Goal: Task Accomplishment & Management: Use online tool/utility

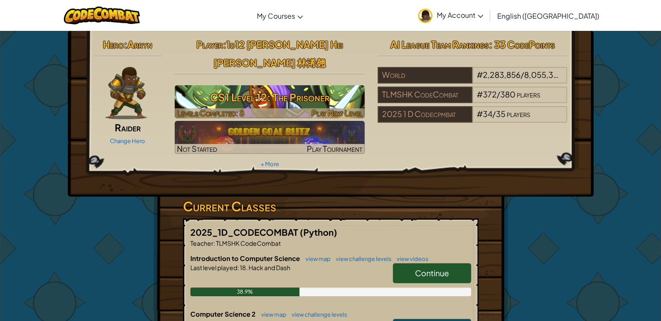
click at [298, 87] on h3 "CS1 Level 12: The Prisoner" at bounding box center [270, 97] width 190 height 20
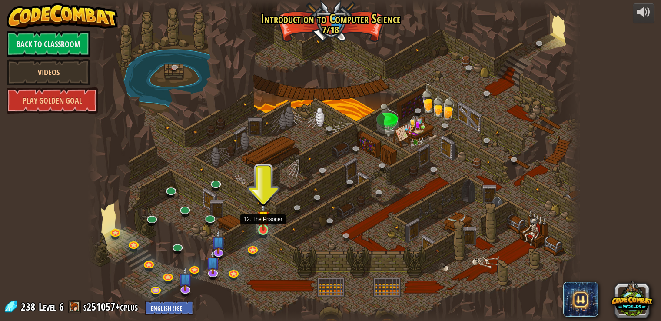
click at [266, 229] on img at bounding box center [263, 217] width 12 height 28
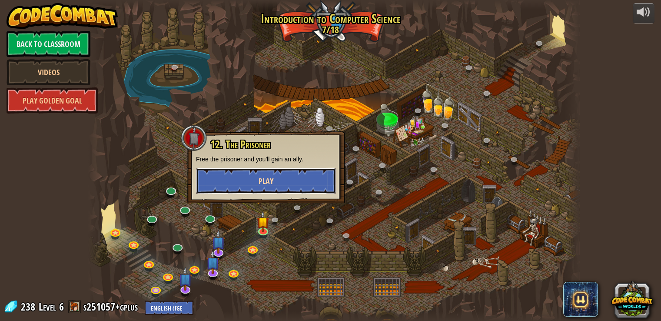
click at [294, 180] on button "Play" at bounding box center [266, 181] width 140 height 26
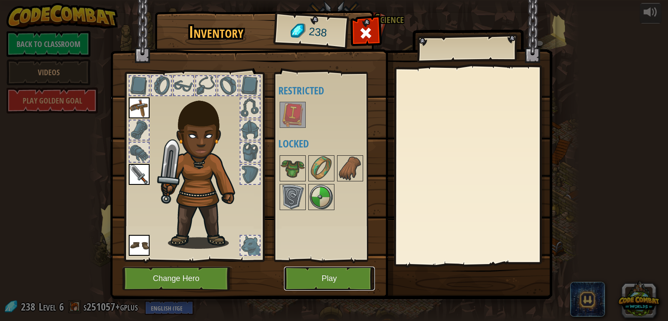
click at [345, 269] on button "Play" at bounding box center [329, 279] width 91 height 24
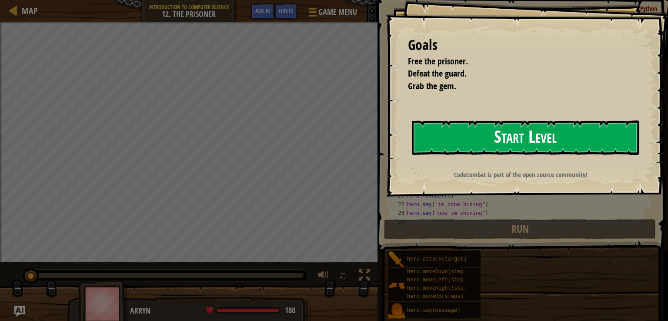
click at [609, 137] on button "Start Level" at bounding box center [525, 137] width 227 height 34
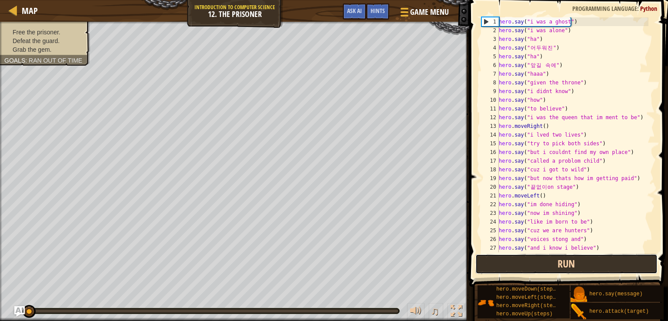
click at [491, 263] on button "Run" at bounding box center [566, 264] width 183 height 20
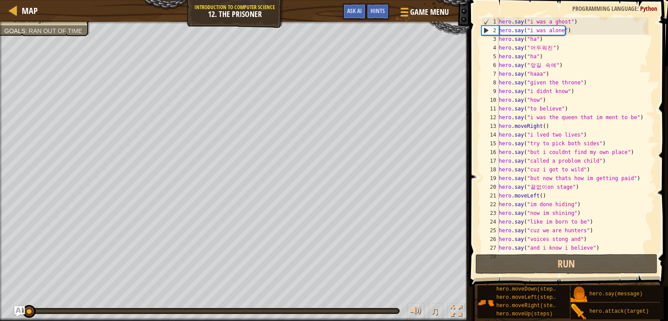
drag, startPoint x: 63, startPoint y: 310, endPoint x: 0, endPoint y: 321, distance: 63.9
click at [0, 321] on div "♫" at bounding box center [234, 309] width 469 height 26
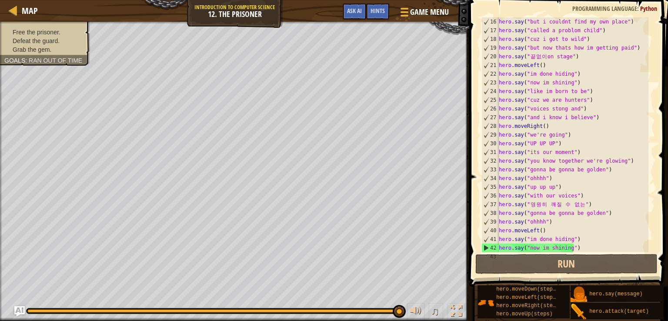
scroll to position [174, 0]
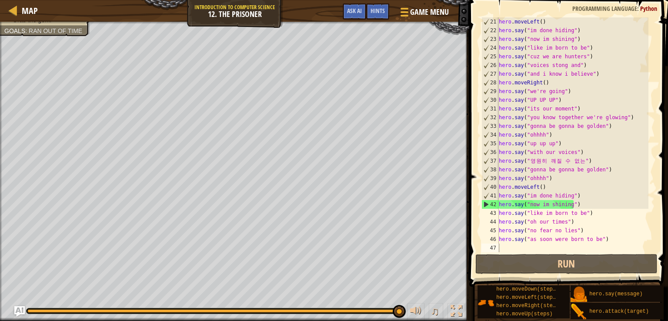
click at [138, 131] on div "Free the prisoner. Defeat the guard. Grab the gem. Goals : Ran out of time" at bounding box center [234, 171] width 469 height 299
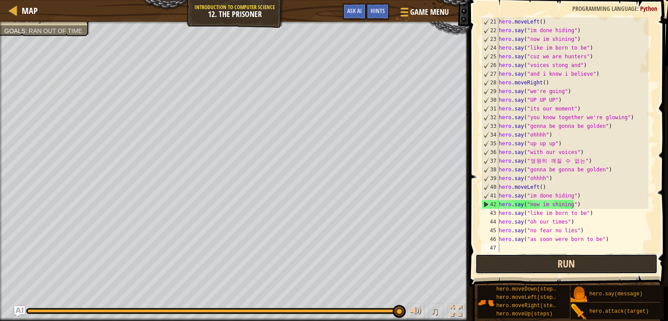
click at [564, 272] on button "Run" at bounding box center [566, 264] width 183 height 20
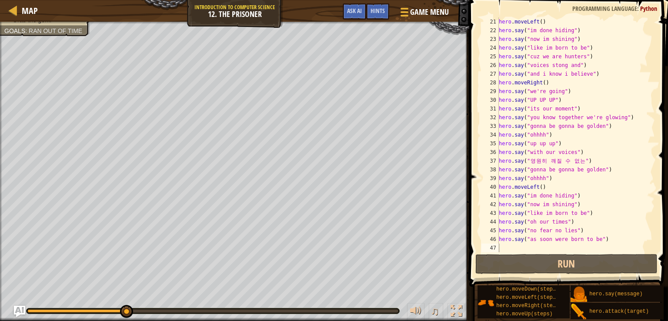
click at [23, 306] on img "Ask AI" at bounding box center [19, 311] width 11 height 11
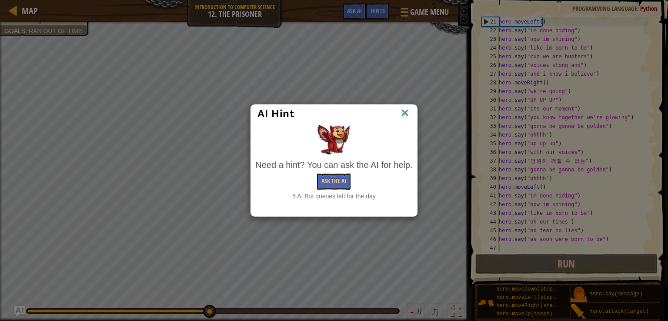
click at [404, 115] on img at bounding box center [404, 113] width 11 height 13
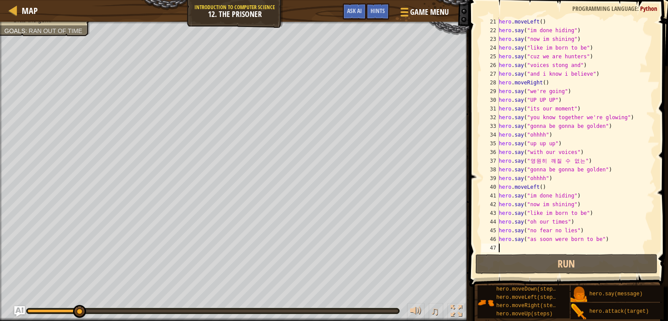
click at [79, 229] on div "Free the prisoner. Defeat the guard. Grab the gem. Goals : Ran out of time ♫ Ar…" at bounding box center [334, 171] width 668 height 299
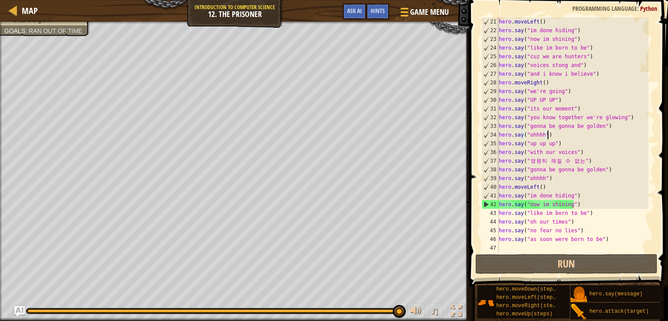
click at [590, 136] on div "hero . moveLeft ( ) hero . say ( "im done hiding" ) hero . say ( "now im shinin…" at bounding box center [572, 143] width 151 height 252
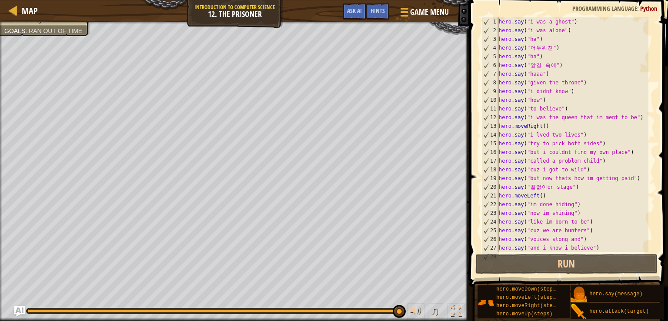
scroll to position [0, 0]
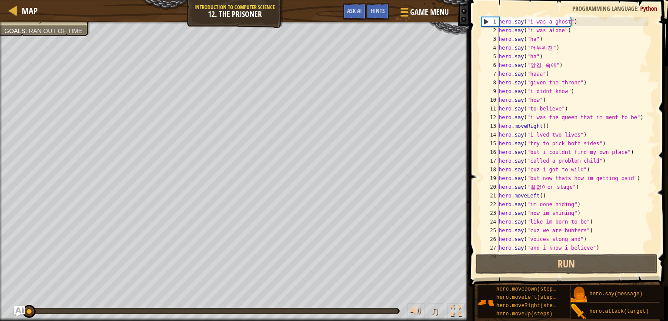
drag, startPoint x: 400, startPoint y: 309, endPoint x: 0, endPoint y: 263, distance: 402.3
click at [0, 269] on div "Free the prisoner. Defeat the guard. Grab the gem. Goals : Ran out of time ♫ Ar…" at bounding box center [334, 171] width 668 height 299
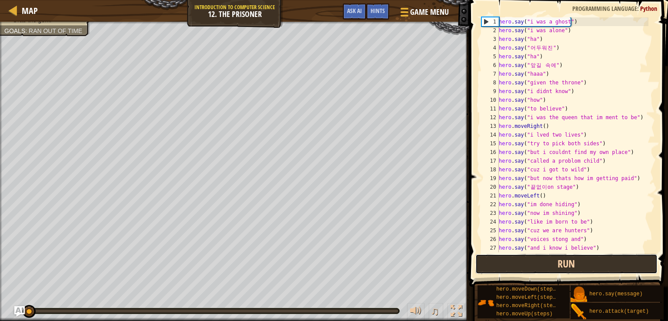
click at [582, 260] on button "Run" at bounding box center [566, 264] width 183 height 20
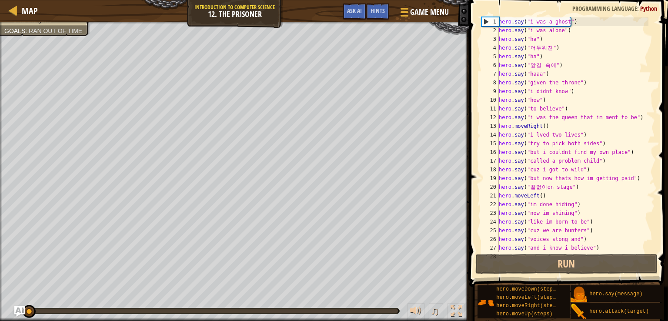
drag, startPoint x: 42, startPoint y: 308, endPoint x: 26, endPoint y: 318, distance: 18.9
click at [26, 318] on div "♫" at bounding box center [234, 309] width 469 height 26
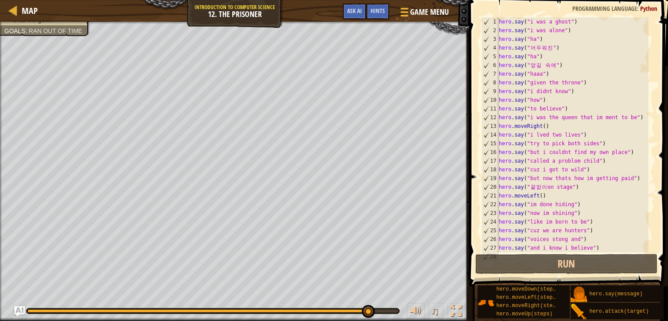
drag, startPoint x: 397, startPoint y: 309, endPoint x: 277, endPoint y: 324, distance: 121.8
click at [277, 0] on html "Map Introduction to Computer Science 12. The Prisoner Game Menu Done Hints Ask …" at bounding box center [334, 0] width 668 height 0
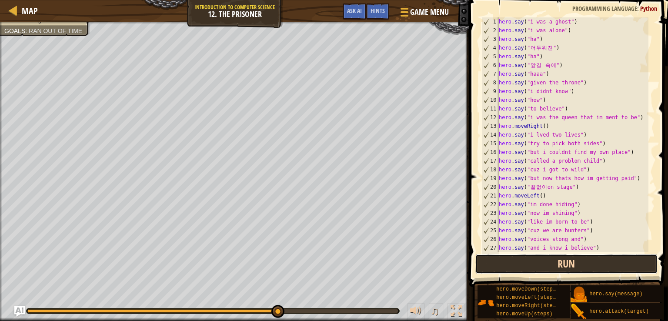
click at [558, 259] on button "Run" at bounding box center [566, 264] width 183 height 20
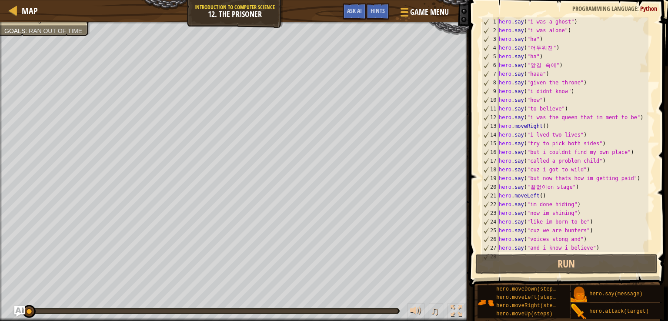
drag, startPoint x: 92, startPoint y: 312, endPoint x: 611, endPoint y: -38, distance: 626.0
click at [611, 0] on html "Map Introduction to Computer Science 12. The Prisoner Game Menu Done Hints Ask …" at bounding box center [334, 0] width 668 height 0
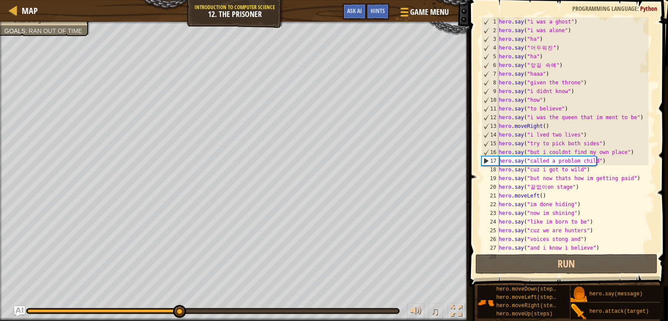
drag, startPoint x: 535, startPoint y: 135, endPoint x: 534, endPoint y: 129, distance: 6.5
click at [536, 130] on div "hero . say ( "i was a ghost" ) hero . say ( "i was alone" ) hero . say ( "ha" )…" at bounding box center [572, 143] width 151 height 252
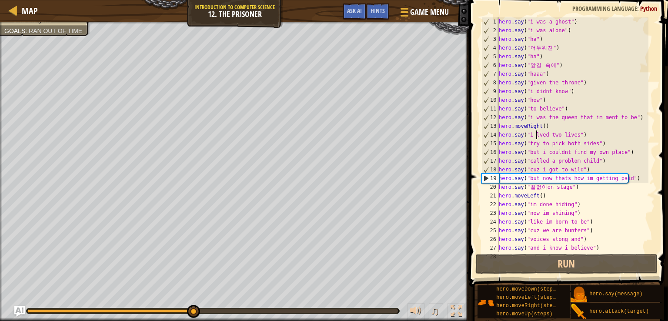
scroll to position [4, 3]
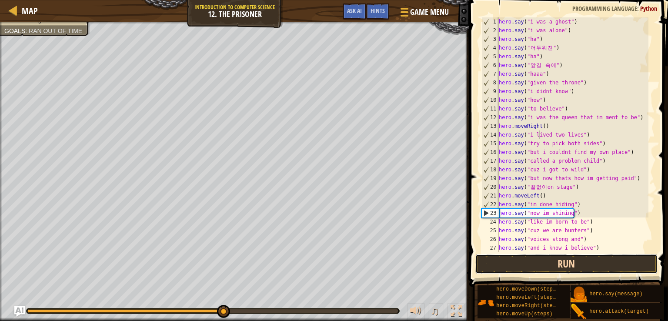
click at [539, 267] on button "Run" at bounding box center [566, 264] width 183 height 20
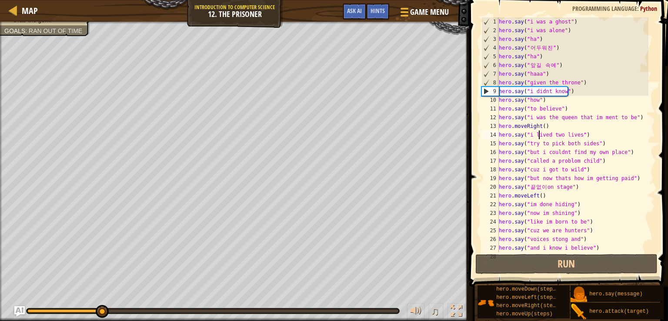
drag, startPoint x: 305, startPoint y: 309, endPoint x: 87, endPoint y: 333, distance: 220.1
click at [87, 0] on html "Map Introduction to Computer Science 12. The Prisoner Game Menu Done Hints Ask …" at bounding box center [334, 0] width 668 height 0
drag, startPoint x: 99, startPoint y: 308, endPoint x: 10, endPoint y: 322, distance: 90.6
click at [10, 0] on html "Map Introduction to Computer Science 12. The Prisoner Game Menu Done Hints Ask …" at bounding box center [334, 0] width 668 height 0
drag, startPoint x: 190, startPoint y: 308, endPoint x: 124, endPoint y: 325, distance: 67.8
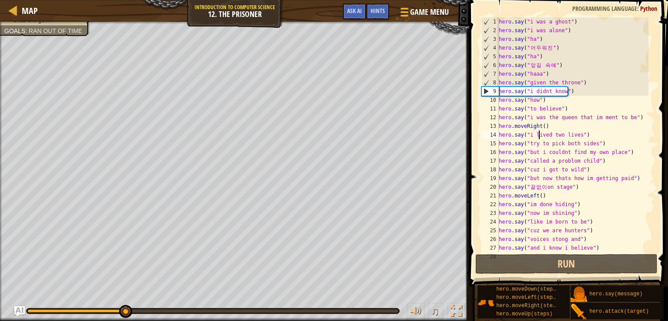
click at [124, 0] on html "Map Introduction to Computer Science 12. The Prisoner Game Menu Done Hints Ask …" at bounding box center [334, 0] width 668 height 0
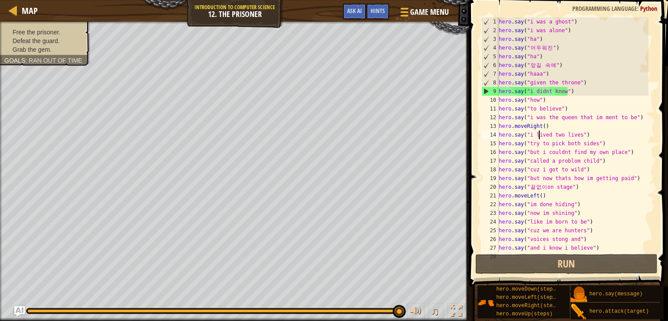
click at [623, 30] on div "hero . say ( "i was a ghost" ) hero . say ( "i was alone" ) hero . say ( "ha" )…" at bounding box center [572, 143] width 151 height 252
click at [624, 55] on div "hero . say ( "i was a ghost" ) hero . say ( "i was alone" ) hero . say ( "ha" )…" at bounding box center [572, 143] width 151 height 252
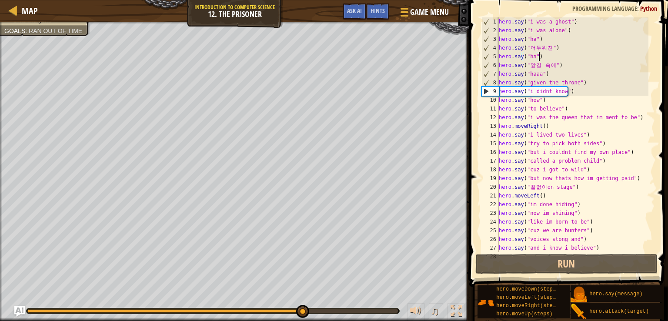
drag, startPoint x: 399, startPoint y: 313, endPoint x: 246, endPoint y: 315, distance: 153.5
click at [296, 315] on div at bounding box center [302, 311] width 13 height 13
drag, startPoint x: 246, startPoint y: 315, endPoint x: 238, endPoint y: 315, distance: 7.8
drag, startPoint x: 244, startPoint y: 309, endPoint x: 0, endPoint y: 337, distance: 245.2
click at [0, 0] on html "Map Introduction to Computer Science 12. The Prisoner Game Menu Done Hints Ask …" at bounding box center [334, 0] width 668 height 0
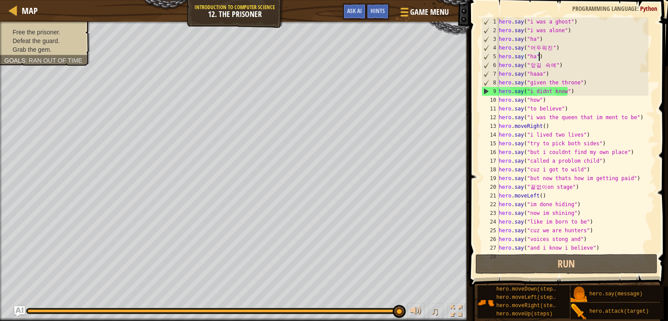
drag, startPoint x: 28, startPoint y: 307, endPoint x: 611, endPoint y: 238, distance: 586.8
click at [611, 238] on div "Map Introduction to Computer Science 12. The Prisoner Game Menu Done Hints Ask …" at bounding box center [334, 160] width 668 height 321
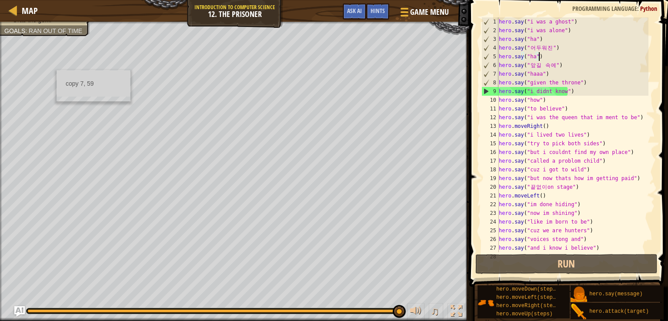
drag, startPoint x: 557, startPoint y: 58, endPoint x: 521, endPoint y: 55, distance: 36.6
click at [555, 58] on div "hero . say ( "i was a ghost" ) hero . say ( "i was alone" ) hero . say ( "ha" )…" at bounding box center [572, 143] width 151 height 252
click at [508, 60] on div "hero . say ( "i was a ghost" ) hero . say ( "i was alone" ) hero . say ( "ha" )…" at bounding box center [572, 143] width 151 height 252
click at [525, 82] on div "hero . say ( "i was a ghost" ) hero . say ( "i was alone" ) hero . say ( "ha" )…" at bounding box center [572, 143] width 151 height 252
drag, startPoint x: 521, startPoint y: 77, endPoint x: 539, endPoint y: 58, distance: 26.1
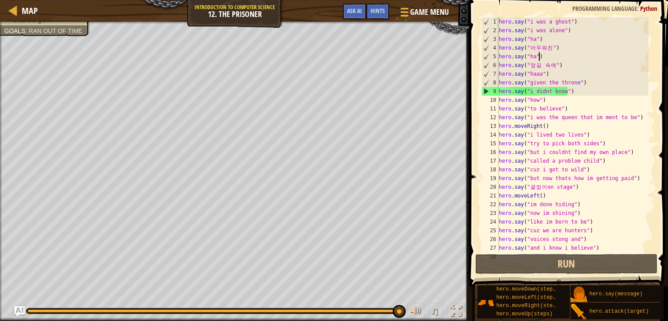
click at [539, 58] on div "hero . say ( "i was a ghost" ) hero . say ( "i was alone" ) hero . say ( "ha" )…" at bounding box center [572, 143] width 151 height 252
click at [503, 56] on div "hero . say ( "i was a ghost" ) hero . say ( "i was alone" ) hero . say ( "ha" )…" at bounding box center [572, 143] width 151 height 252
click at [539, 67] on div "hero . say ( "i was a ghost" ) hero . say ( "i was alone" ) hero . say ( "ha" )…" at bounding box center [572, 143] width 151 height 252
click at [548, 42] on div "hero . say ( "i was a ghost" ) hero . say ( "i was alone" ) hero . say ( "ha" )…" at bounding box center [572, 143] width 151 height 252
click at [602, 61] on div "hero . say ( "i was a ghost" ) hero . say ( "i was alone" ) hero . say ( "ha" )…" at bounding box center [572, 143] width 151 height 252
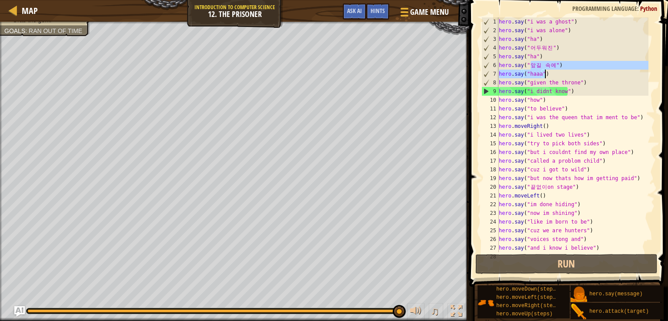
drag, startPoint x: 530, startPoint y: 63, endPoint x: 564, endPoint y: 78, distance: 37.4
click at [564, 78] on div "hero . say ( "i was a ghost" ) hero . say ( "i was alone" ) hero . say ( "ha" )…" at bounding box center [572, 143] width 151 height 252
click at [566, 79] on div "hero . say ( "i was a ghost" ) hero . say ( "i was alone" ) hero . say ( "ha" )…" at bounding box center [572, 143] width 151 height 252
click at [382, 6] on div "Hints" at bounding box center [377, 11] width 23 height 16
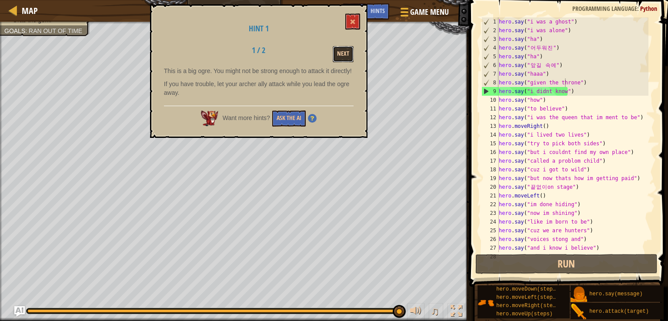
click at [343, 53] on button "Next" at bounding box center [343, 54] width 21 height 16
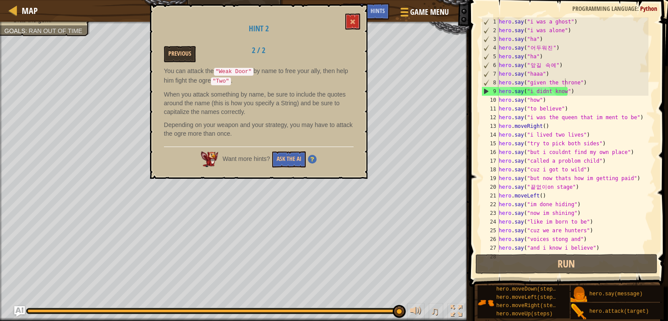
click at [204, 90] on p "When you attack something by name, be sure to include the quotes around the nam…" at bounding box center [259, 103] width 190 height 26
click at [216, 74] on p "You can attack the "Weak Door" by name to free your ally, then help him fight t…" at bounding box center [259, 76] width 190 height 19
click at [196, 69] on p "You can attack the "Weak Door" by name to free your ally, then help him fight t…" at bounding box center [259, 76] width 190 height 19
click at [229, 70] on code ""Weak Door"" at bounding box center [234, 72] width 40 height 8
click at [245, 72] on code ""Weak Door"" at bounding box center [234, 72] width 40 height 8
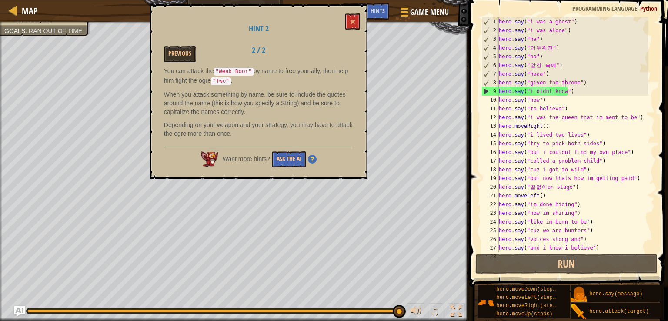
click at [247, 73] on code ""Weak Door"" at bounding box center [234, 72] width 40 height 8
click at [275, 63] on div "Hint 2 Previous 2 / 2 You can attack the "Weak Door" by name to free your ally,…" at bounding box center [258, 91] width 217 height 174
click at [560, 90] on div "hero . say ( "i was a ghost" ) hero . say ( "i was alone" ) hero . say ( "ha" )…" at bounding box center [572, 143] width 151 height 252
click at [532, 52] on div "hero . say ( "i was a ghost" ) hero . say ( "i was alone" ) hero . say ( "ha" )…" at bounding box center [572, 143] width 151 height 252
click at [574, 223] on div "hero . say ( "i was a ghost" ) hero . say ( "i was alone" ) hero . say ( "ha" )…" at bounding box center [572, 143] width 151 height 252
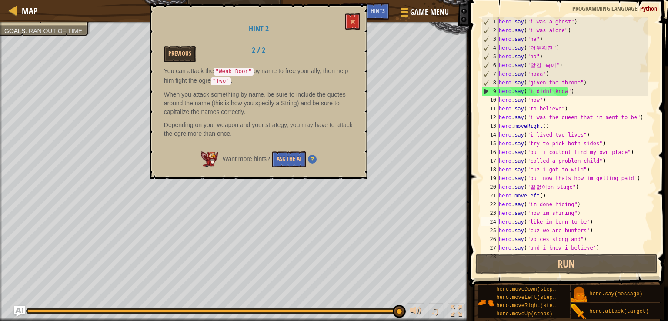
type textarea "hero.say("like im born to be")"
click at [17, 9] on div at bounding box center [13, 10] width 11 height 11
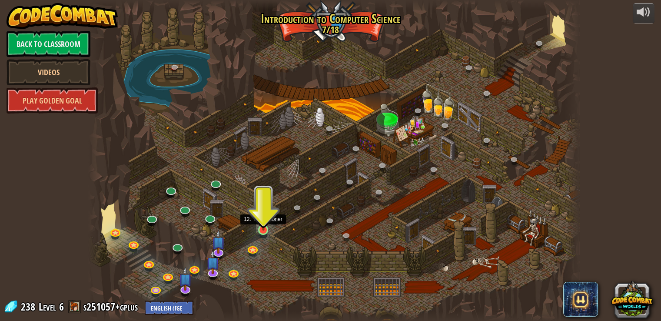
click at [263, 224] on img at bounding box center [263, 217] width 12 height 28
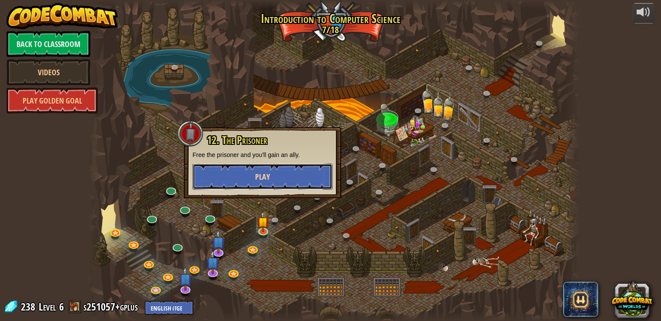
click at [292, 176] on button "Play" at bounding box center [263, 177] width 140 height 26
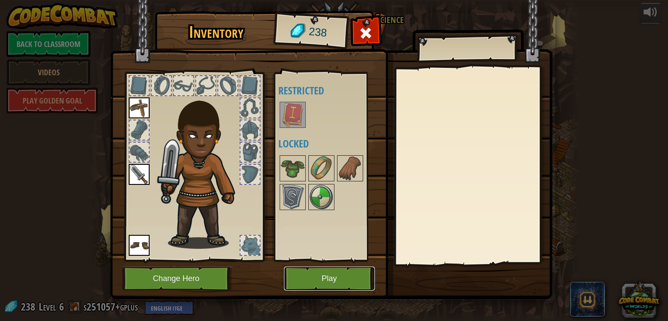
click at [330, 278] on button "Play" at bounding box center [329, 279] width 91 height 24
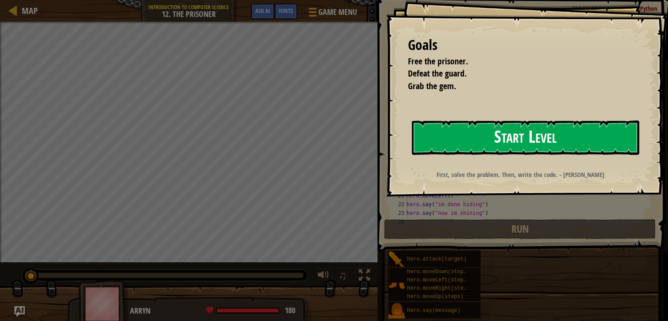
click at [569, 147] on button "Start Level" at bounding box center [525, 137] width 227 height 34
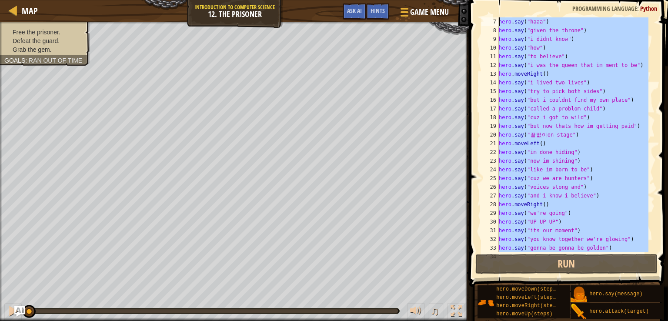
drag, startPoint x: 550, startPoint y: 244, endPoint x: 393, endPoint y: -38, distance: 322.4
click at [393, 0] on html "Map Introduction to Computer Science 12. The Prisoner Game Menu Done Hints Ask …" at bounding box center [334, 0] width 668 height 0
type textarea "hero.say("i was a ghost") hero.say("i was alone")"
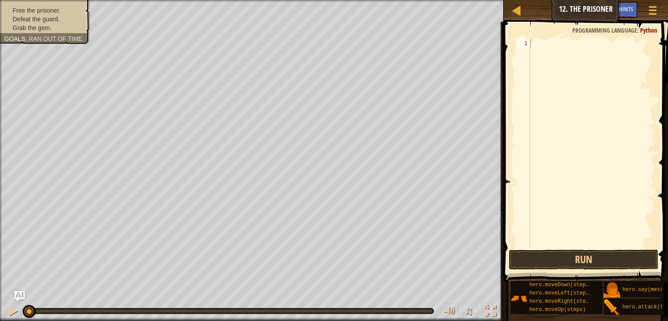
click at [565, 33] on span at bounding box center [586, 140] width 171 height 286
click at [631, 10] on span "Hints" at bounding box center [626, 9] width 14 height 8
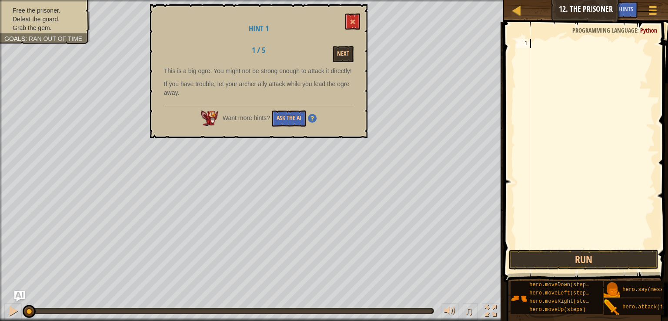
click at [567, 9] on div "Map Introduction to Computer Science 12. The Prisoner Game Menu Done Hints Ask …" at bounding box center [586, 11] width 164 height 22
click at [352, 53] on button "Next" at bounding box center [343, 54] width 21 height 16
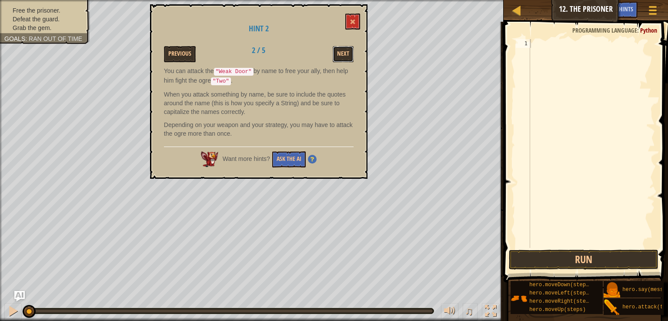
click at [352, 53] on button "Next" at bounding box center [343, 54] width 21 height 16
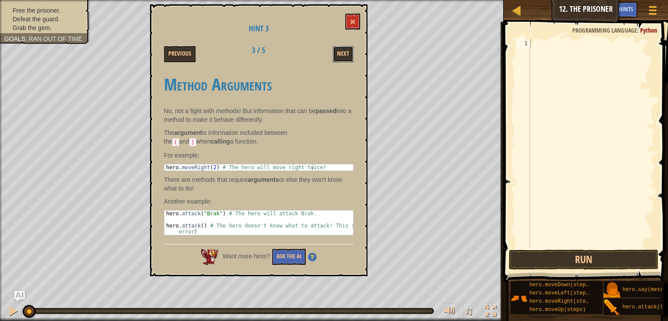
click at [352, 53] on button "Next" at bounding box center [343, 54] width 21 height 16
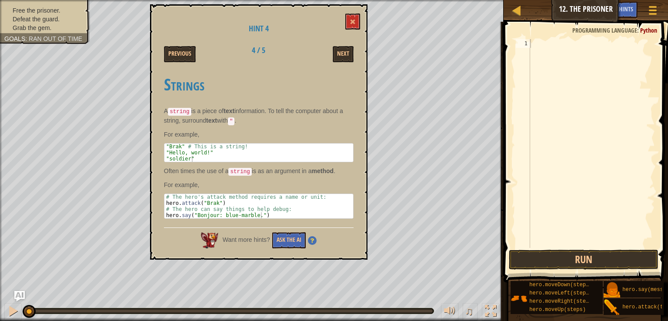
click at [352, 53] on button "Next" at bounding box center [343, 54] width 21 height 16
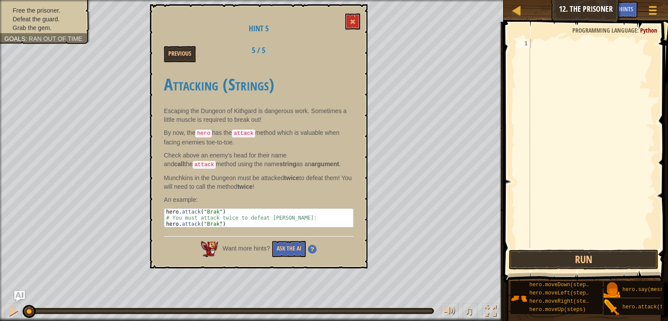
drag, startPoint x: 352, startPoint y: 53, endPoint x: 350, endPoint y: 47, distance: 6.1
click at [351, 53] on div "Previous 5 / 5" at bounding box center [258, 54] width 203 height 16
click at [365, 13] on div "Hint 5 Previous 5 / 5 Attacking (Strings) Escaping the Dungeon of Kithgard is d…" at bounding box center [258, 136] width 217 height 264
click at [346, 21] on button at bounding box center [352, 21] width 15 height 16
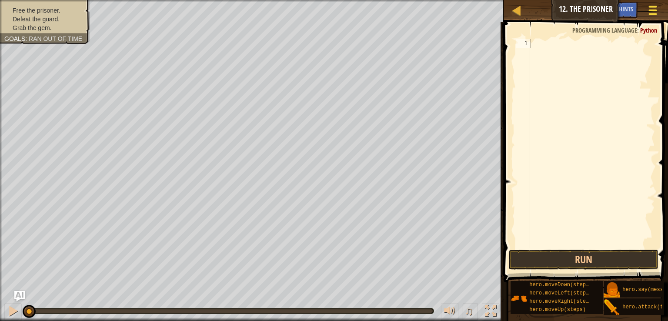
click at [654, 2] on button "Game Menu" at bounding box center [652, 11] width 23 height 21
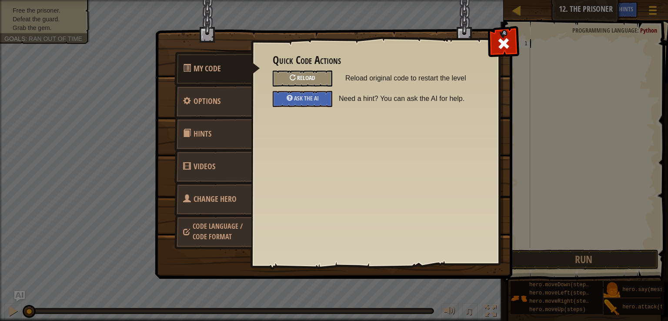
click at [315, 81] on span "Reload" at bounding box center [306, 77] width 18 height 8
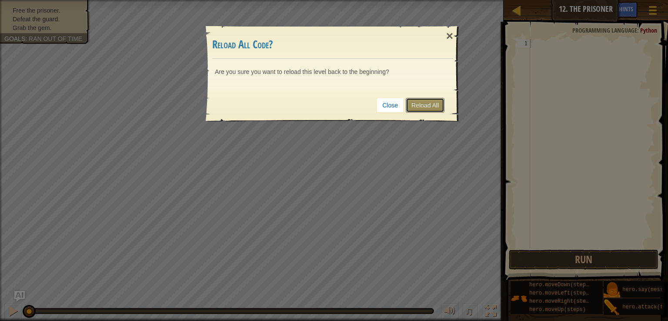
click at [434, 105] on link "Reload All" at bounding box center [425, 105] width 39 height 15
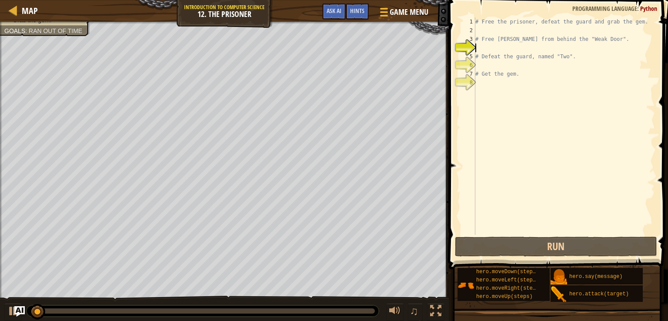
click at [531, 112] on div "# Free the prisoner, defeat the guard and grab the gem. # Free [PERSON_NAME] fr…" at bounding box center [564, 134] width 181 height 235
click at [491, 28] on div "# Free the prisoner, defeat the guard and grab the gem. # Free [PERSON_NAME] fr…" at bounding box center [564, 134] width 181 height 235
click at [506, 104] on div "# Free the prisoner, defeat the guard and grab the gem. # Free [PERSON_NAME] fr…" at bounding box center [564, 134] width 181 height 235
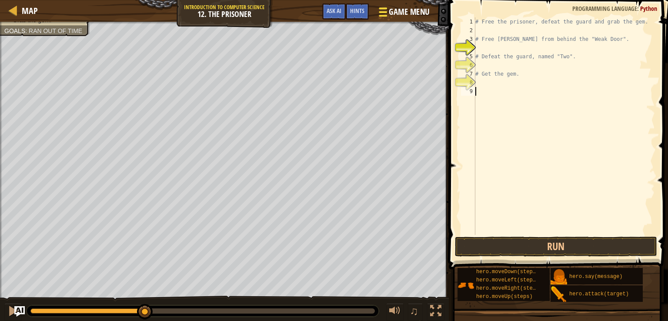
scroll to position [4, 0]
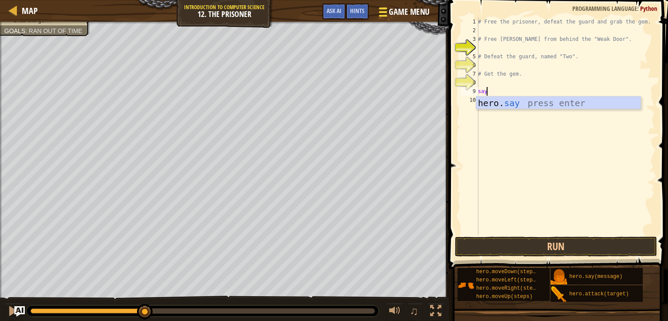
type textarea "hero.say("message")"
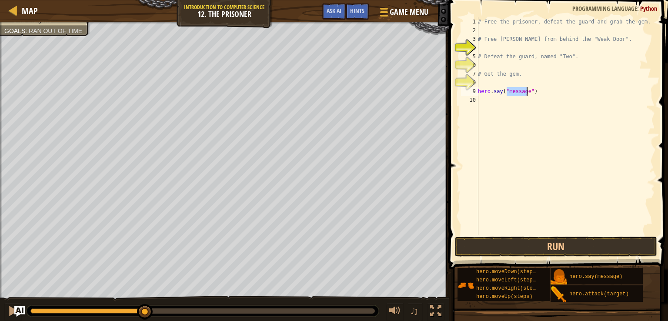
click at [517, 97] on div "# Free the prisoner, defeat the guard and grab the gem. # Free [PERSON_NAME] fr…" at bounding box center [565, 134] width 179 height 235
click at [517, 84] on div "# Free the prisoner, defeat the guard and grab the gem. # Free [PERSON_NAME] fr…" at bounding box center [565, 134] width 179 height 235
click at [519, 90] on div "# Free the prisoner, defeat the guard and grab the gem. # Free [PERSON_NAME] fr…" at bounding box center [565, 134] width 179 height 235
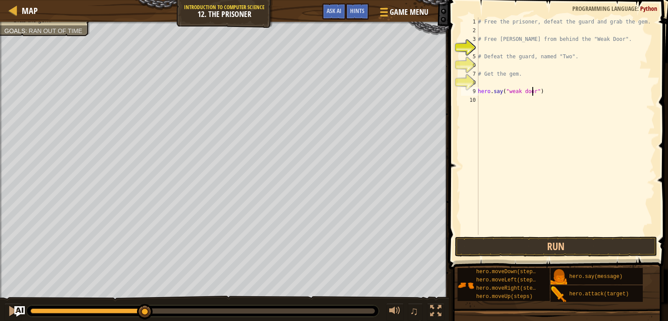
scroll to position [4, 4]
click at [576, 241] on button "Run" at bounding box center [556, 247] width 203 height 20
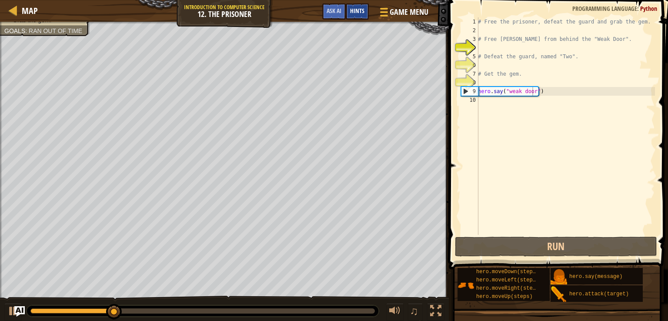
click at [359, 13] on span "Hints" at bounding box center [357, 11] width 14 height 8
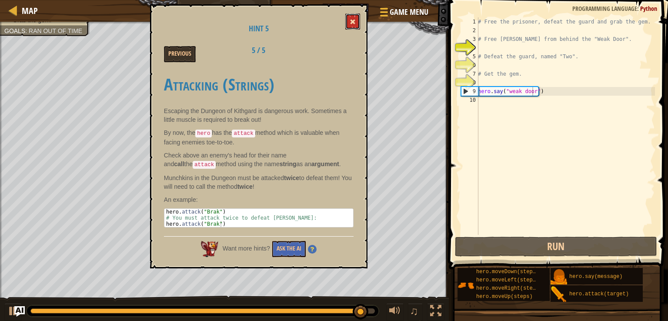
click at [346, 17] on button at bounding box center [352, 21] width 15 height 16
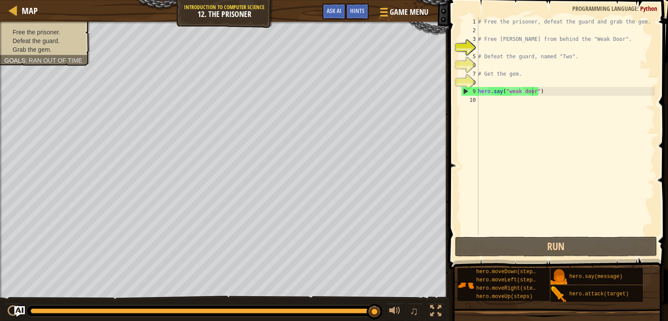
click at [499, 91] on div "# Free the prisoner, defeat the guard and grab the gem. # Free [PERSON_NAME] fr…" at bounding box center [565, 134] width 179 height 235
click at [501, 89] on div "# Free the prisoner, defeat the guard and grab the gem. # Free [PERSON_NAME] fr…" at bounding box center [565, 134] width 179 height 235
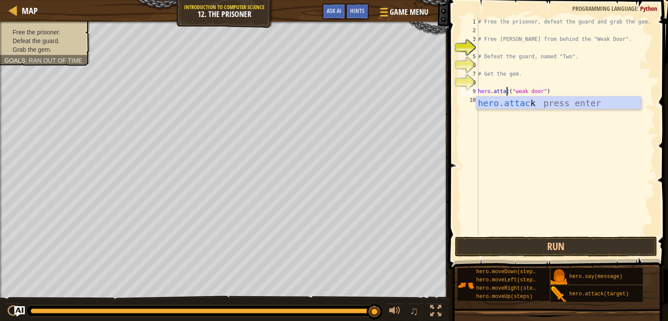
scroll to position [4, 2]
click at [587, 106] on div "hero.attack press enter" at bounding box center [558, 116] width 164 height 39
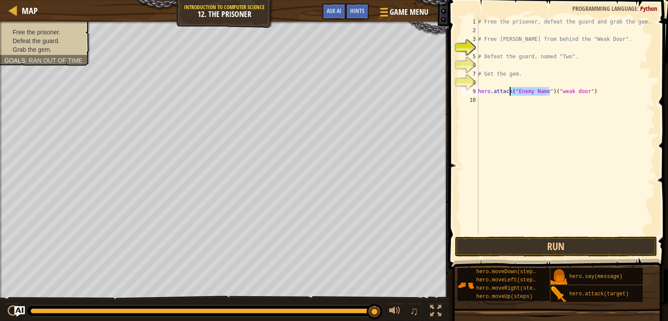
drag, startPoint x: 548, startPoint y: 93, endPoint x: 510, endPoint y: 90, distance: 38.4
click at [510, 90] on div "# Free the prisoner, defeat the guard and grab the gem. # Free [PERSON_NAME] fr…" at bounding box center [565, 134] width 179 height 235
type textarea "hero.attack("weak door")"
click at [511, 240] on button "Run" at bounding box center [556, 247] width 203 height 20
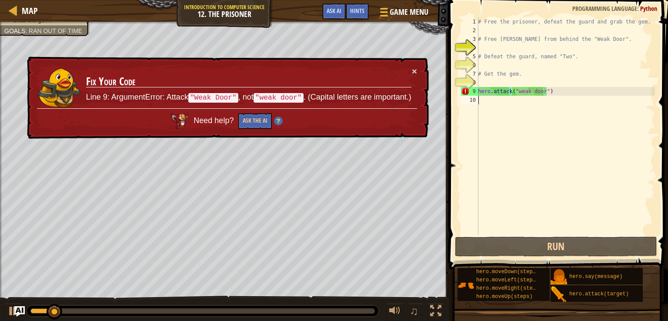
click at [538, 145] on div "# Free the prisoner, defeat the guard and grab the gem. # Free [PERSON_NAME] fr…" at bounding box center [565, 134] width 179 height 235
click at [412, 67] on button "×" at bounding box center [414, 71] width 5 height 9
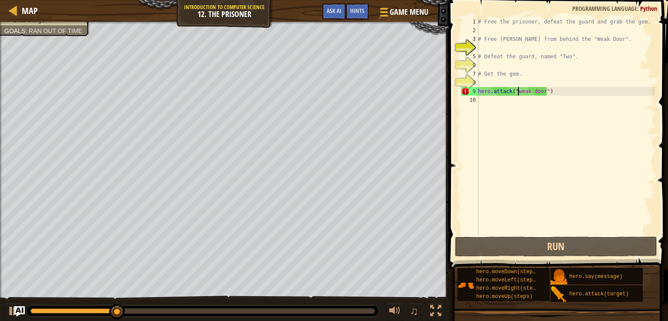
click at [518, 90] on div "# Free the prisoner, defeat the guard and grab the gem. # Free [PERSON_NAME] fr…" at bounding box center [565, 134] width 179 height 235
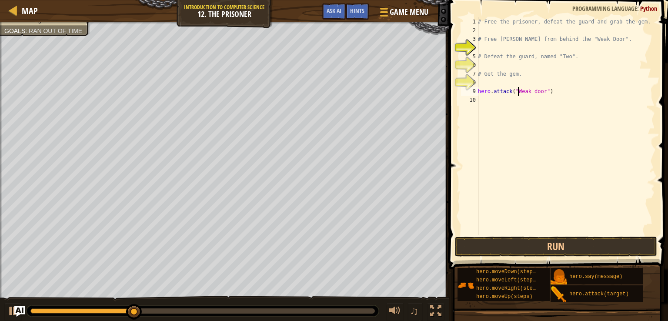
scroll to position [4, 3]
click at [511, 246] on button "Run" at bounding box center [556, 247] width 203 height 20
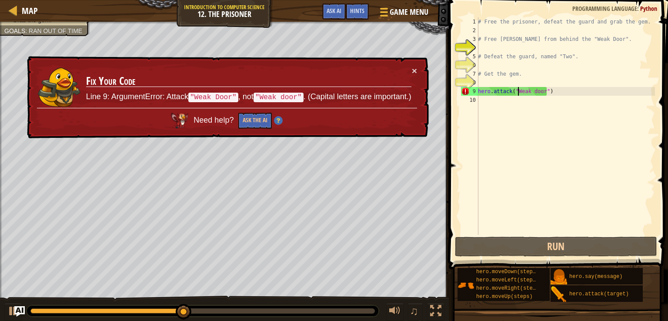
click at [532, 93] on div "# Free the prisoner, defeat the guard and grab the gem. # Free [PERSON_NAME] fr…" at bounding box center [565, 134] width 179 height 235
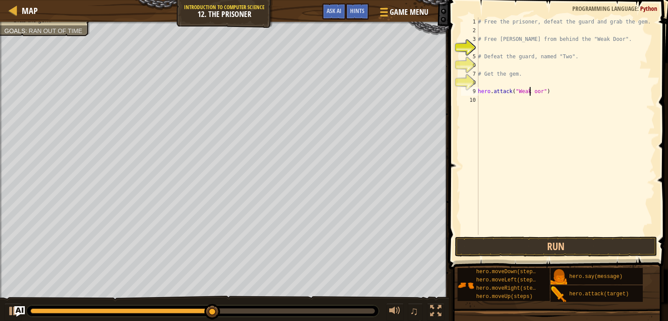
type textarea "d"
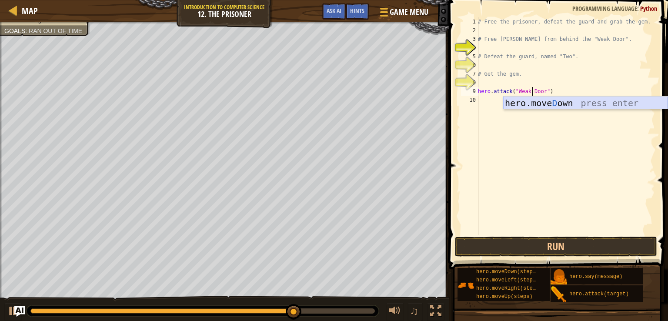
click at [590, 102] on div "hero.[PERSON_NAME] own press enter" at bounding box center [585, 116] width 164 height 39
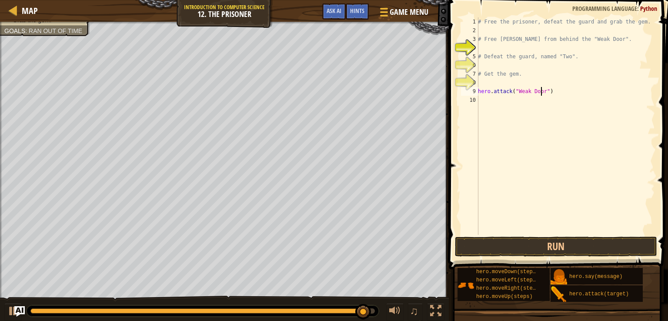
scroll to position [4, 5]
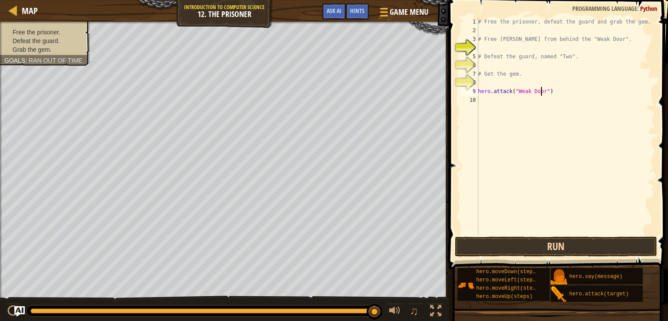
type textarea "hero.attack("Weak Door")"
click at [514, 249] on button "Run" at bounding box center [556, 247] width 203 height 20
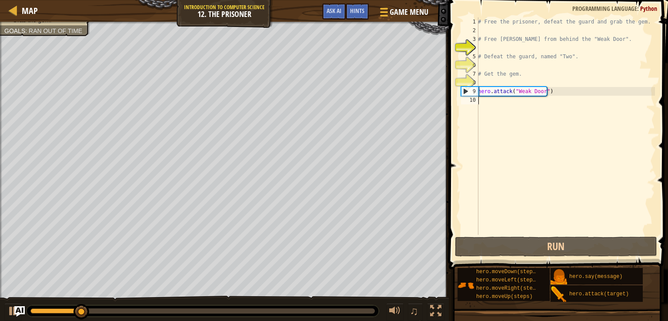
click at [491, 104] on div "# Free the prisoner, defeat the guard and grab the gem. # Free [PERSON_NAME] fr…" at bounding box center [565, 134] width 179 height 235
drag, startPoint x: 190, startPoint y: 309, endPoint x: 131, endPoint y: 325, distance: 60.9
click at [131, 0] on html "Map Introduction to Computer Science 12. The Prisoner Game Menu Done Hints Ask …" at bounding box center [334, 0] width 668 height 0
drag, startPoint x: 144, startPoint y: 308, endPoint x: 0, endPoint y: 312, distance: 144.4
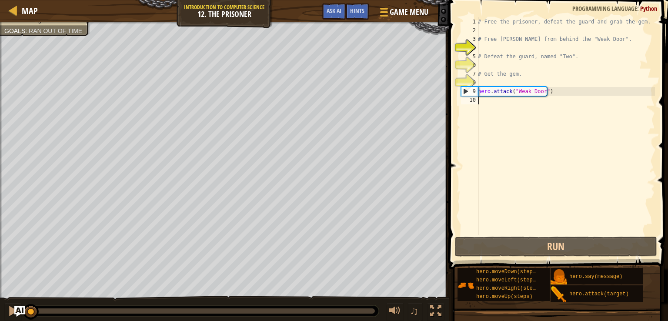
click at [0, 317] on div "♫" at bounding box center [224, 309] width 449 height 26
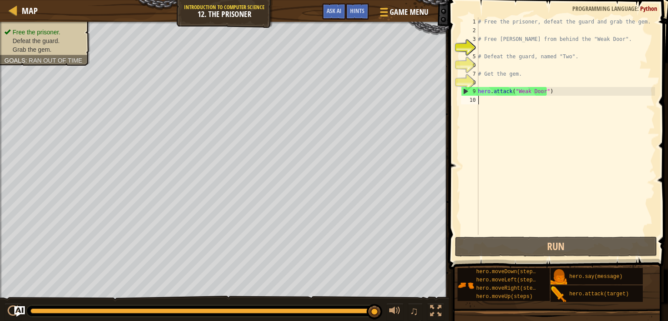
type textarea "r"
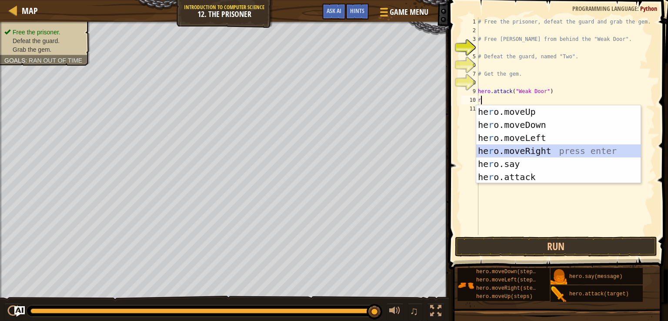
click at [540, 146] on div "he r o.moveUp press enter he r o.moveDown press enter he r o.moveLeft press ent…" at bounding box center [558, 157] width 164 height 104
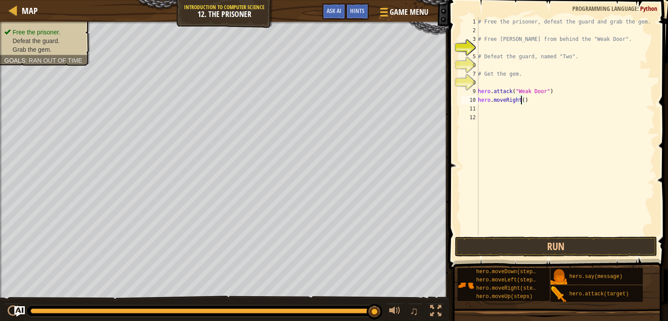
click at [521, 100] on div "# Free the prisoner, defeat the guard and grab the gem. # Free [PERSON_NAME] fr…" at bounding box center [565, 134] width 179 height 235
type textarea "hero.moveRight(2)"
click at [544, 109] on div "# Free the prisoner, defeat the guard and grab the gem. # Free [PERSON_NAME] fr…" at bounding box center [565, 134] width 179 height 235
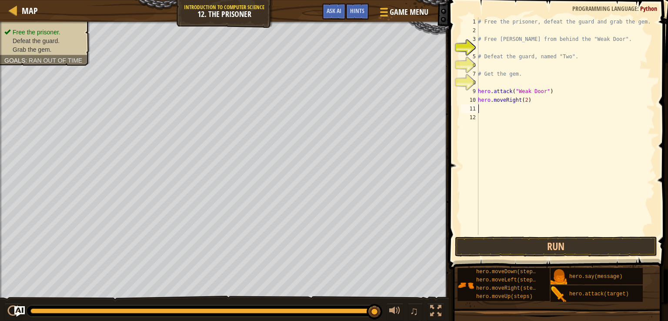
type textarea "d"
